Goal: Transaction & Acquisition: Purchase product/service

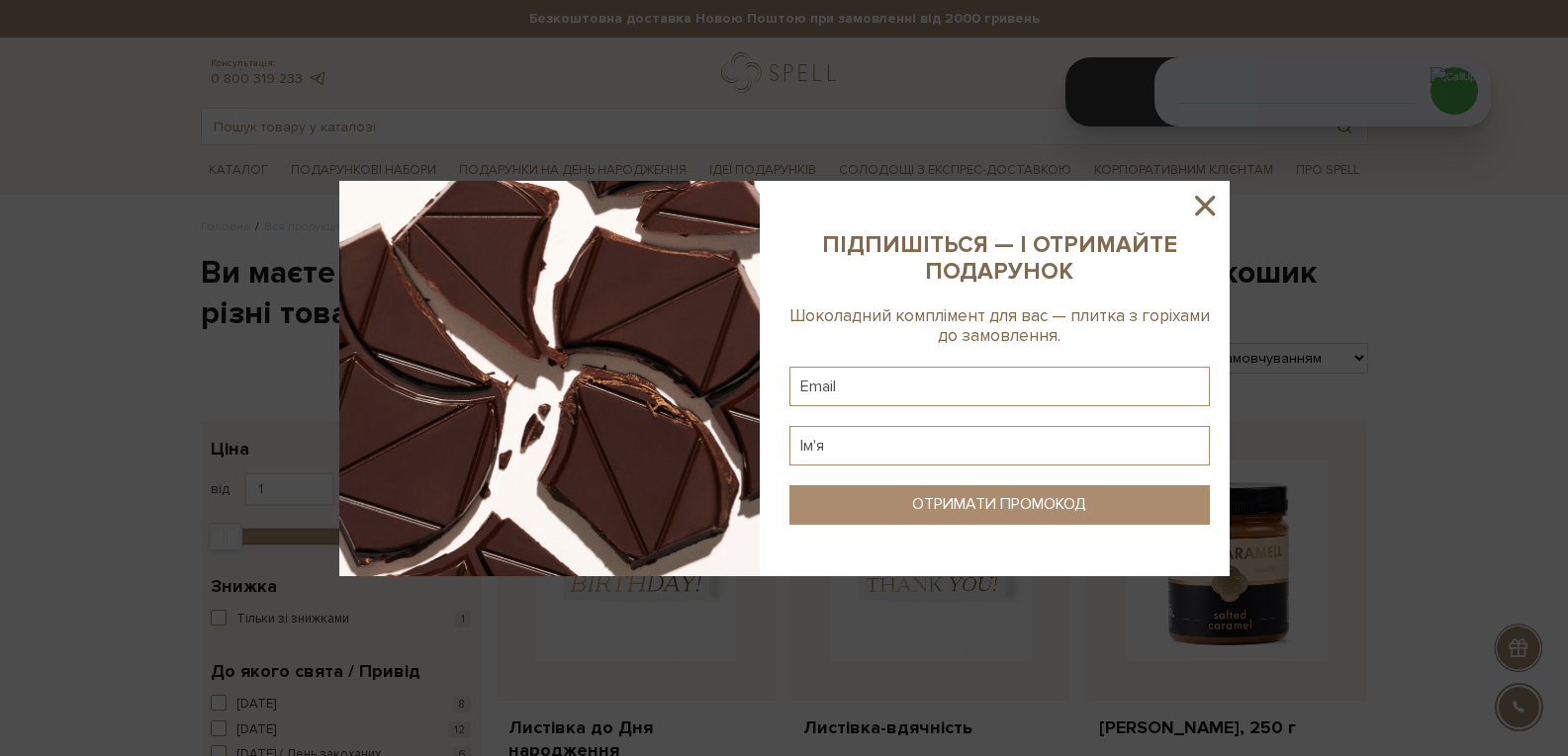
click at [1490, 378] on div at bounding box center [784, 378] width 1568 height 756
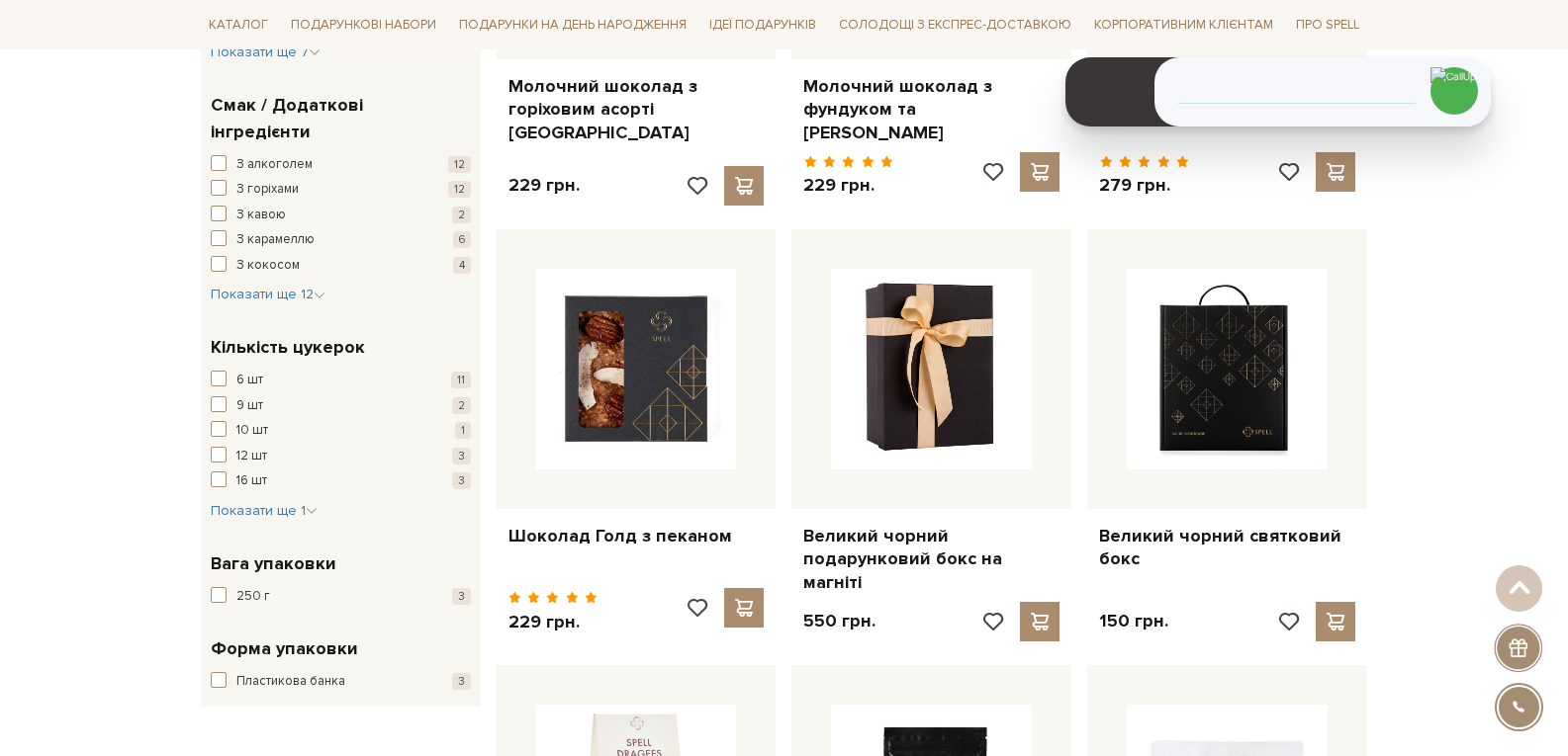
scroll to position [1483, 0]
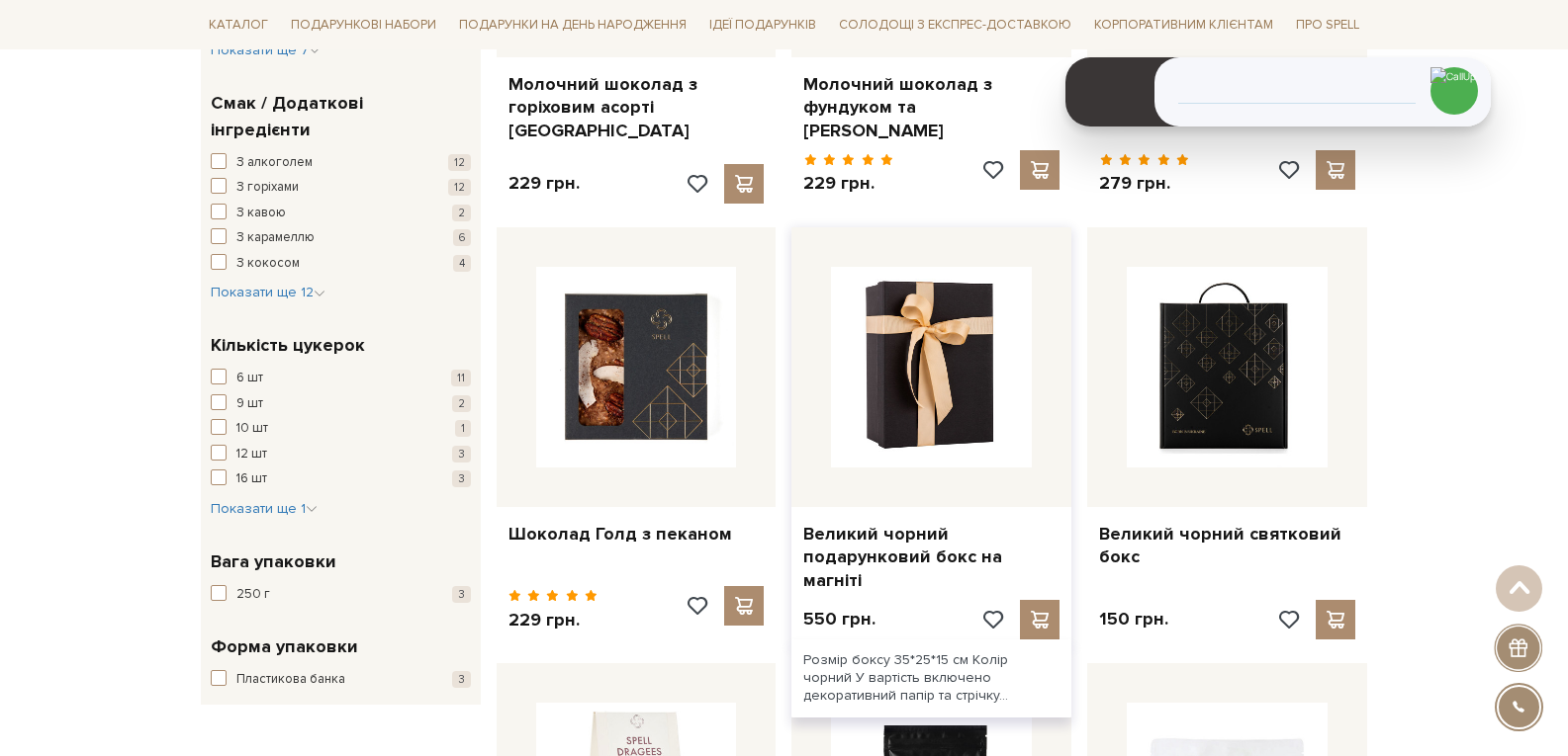
click at [889, 256] on div at bounding box center [931, 367] width 280 height 280
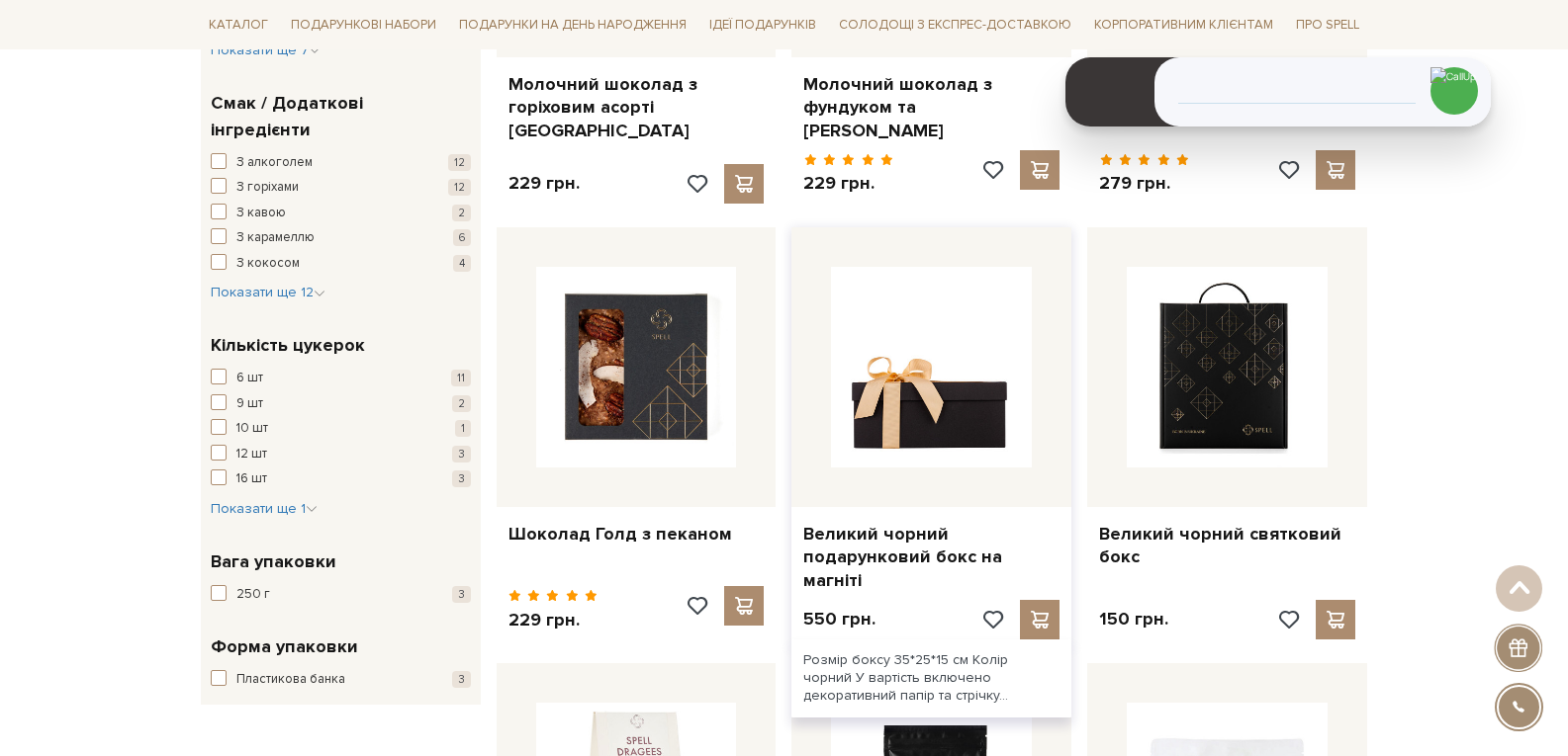
drag, startPoint x: 887, startPoint y: 310, endPoint x: 914, endPoint y: 323, distance: 30.0
click at [887, 311] on img at bounding box center [931, 367] width 201 height 201
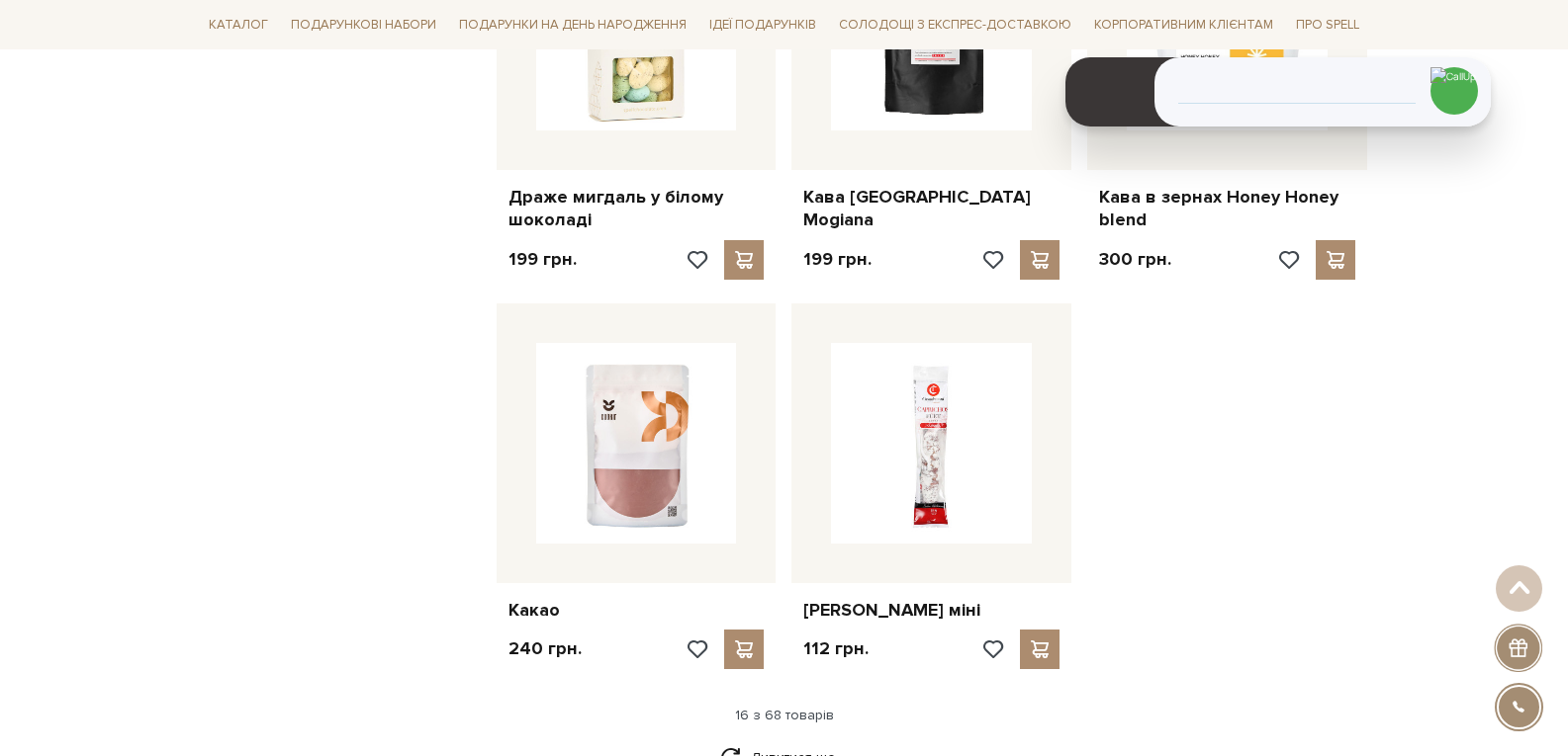
scroll to position [2310, 0]
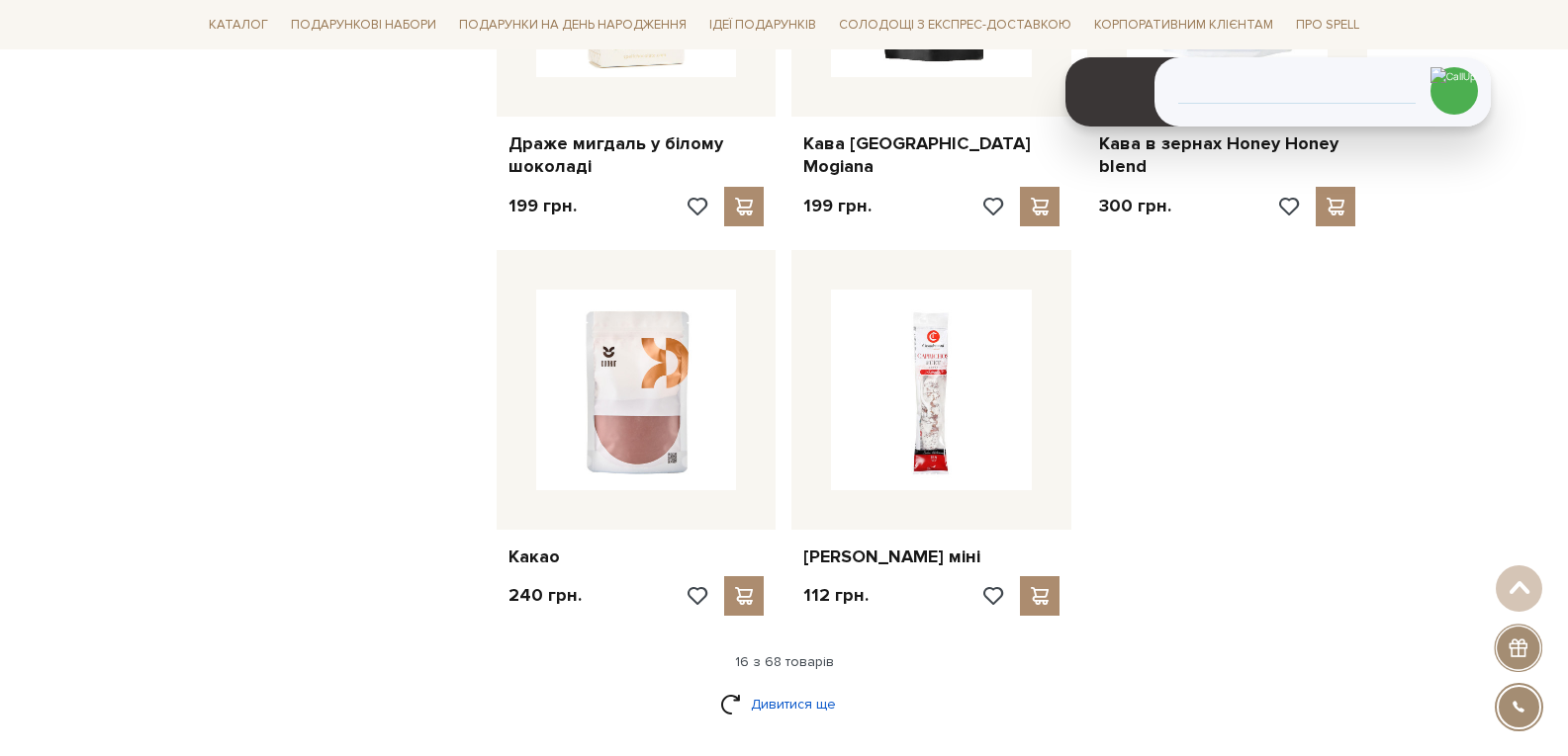
click at [787, 687] on link "Дивитися ще" at bounding box center [784, 704] width 129 height 35
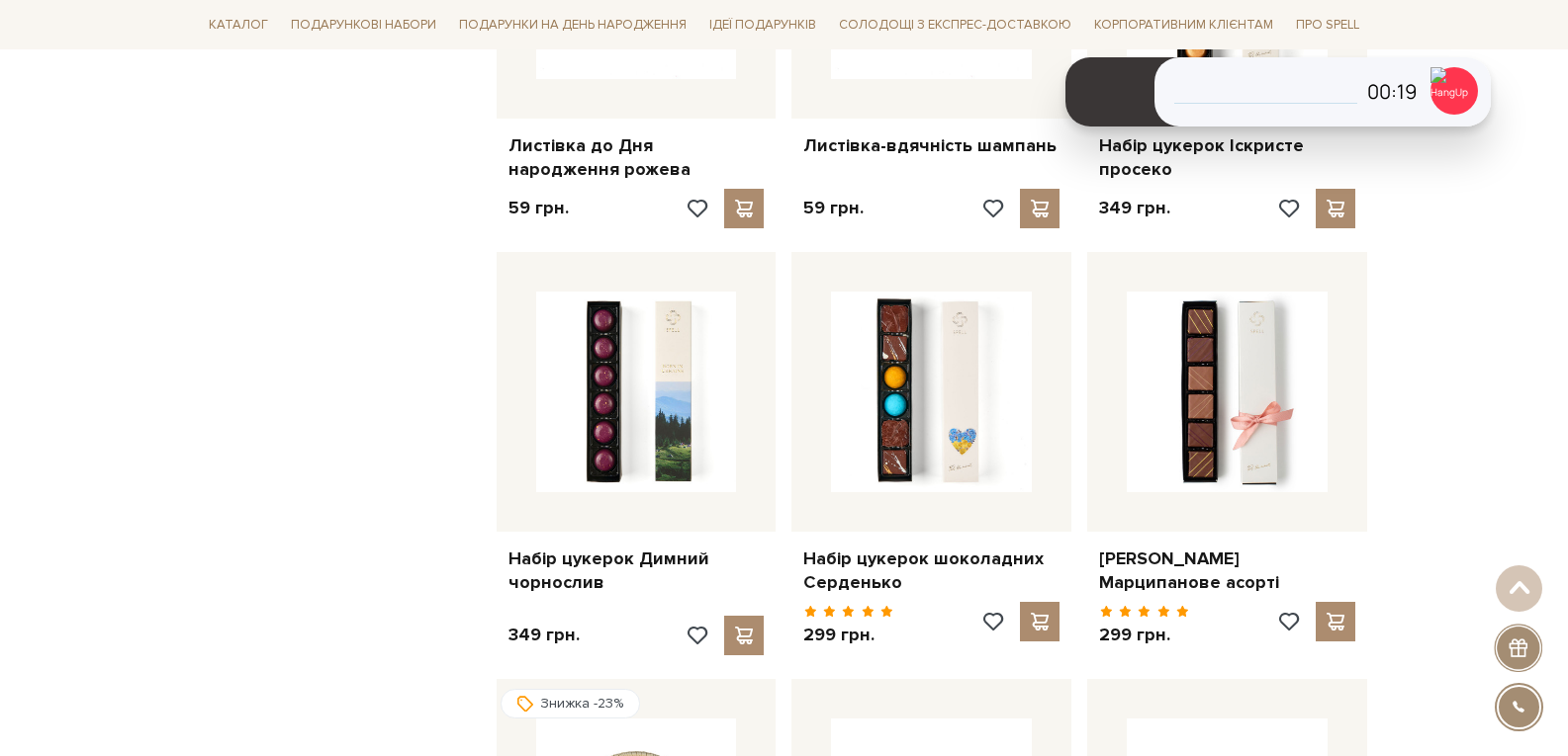
scroll to position [0, 0]
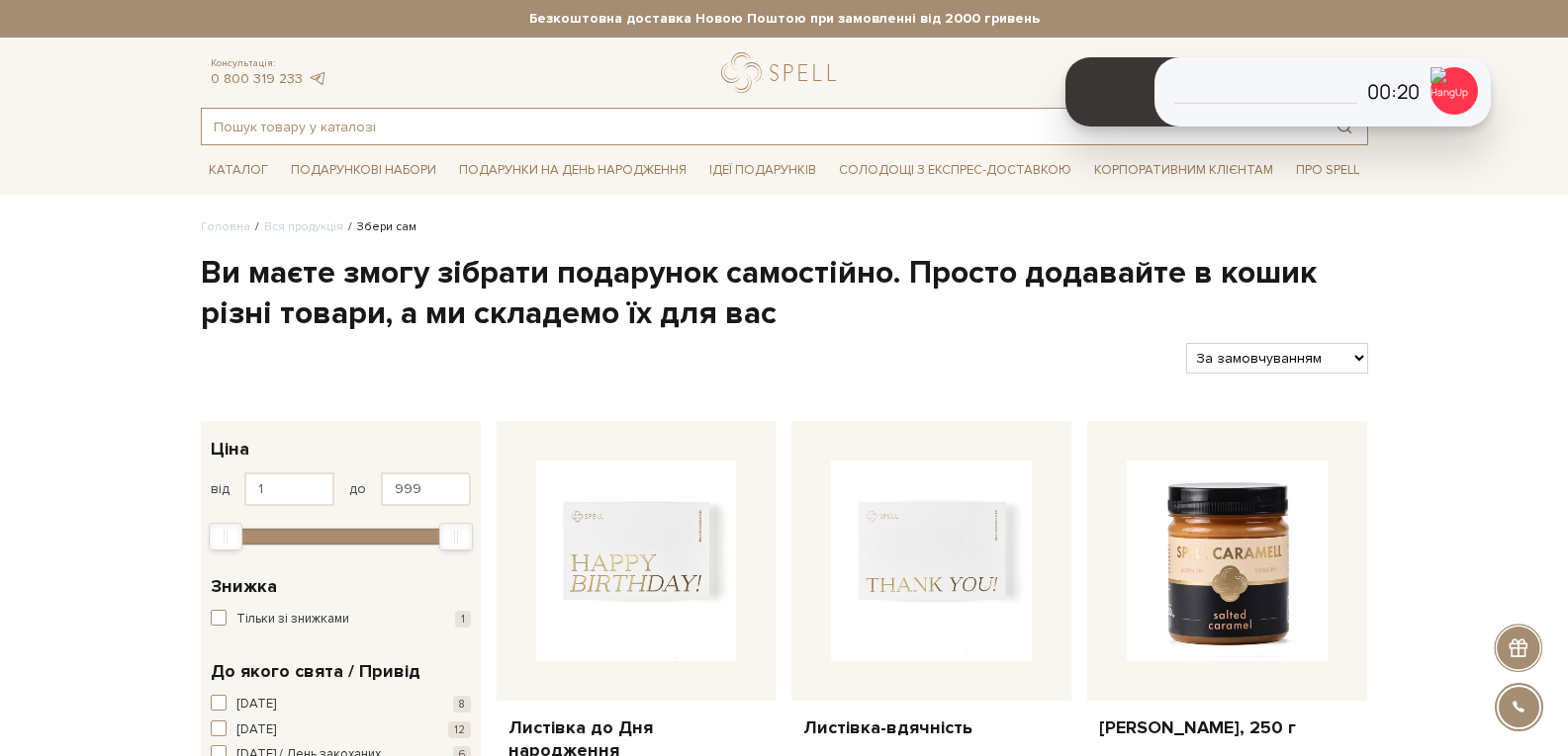
click at [475, 131] on input "text" at bounding box center [761, 127] width 1120 height 36
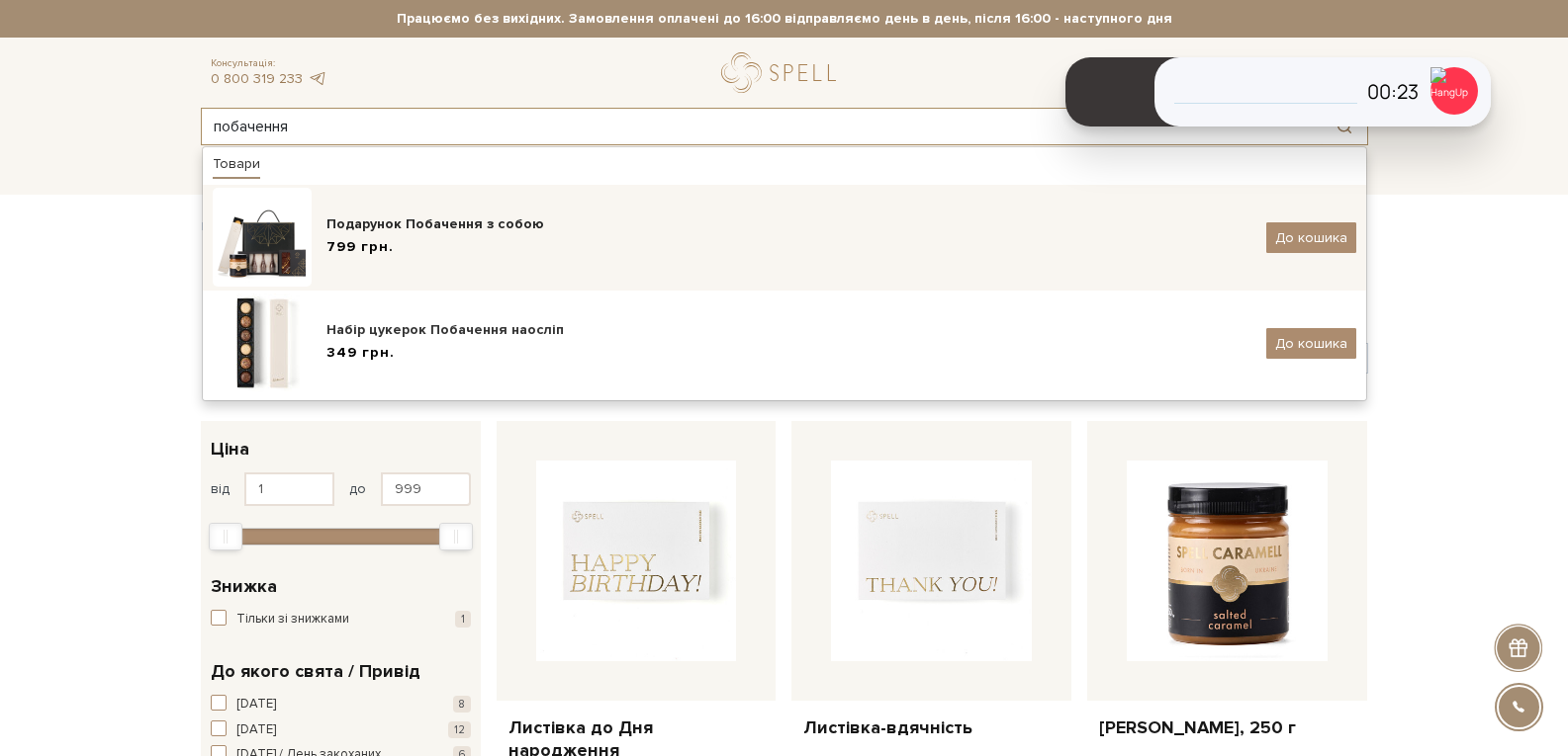
type input "побачення"
click at [397, 265] on div "Подарунок Побачення з собою 799 грн. До кошика" at bounding box center [784, 237] width 1143 height 99
